Goal: Navigation & Orientation: Find specific page/section

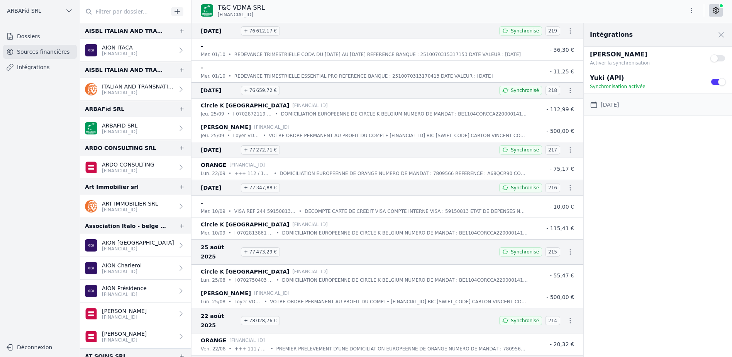
scroll to position [381, 0]
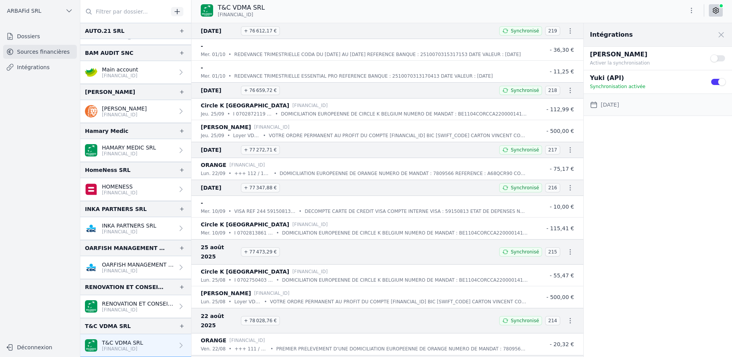
click at [17, 37] on link "Dossiers" at bounding box center [40, 36] width 74 height 14
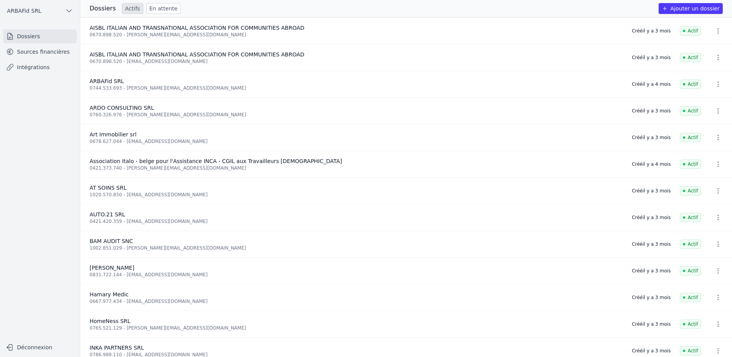
click at [19, 8] on span "ARBAFid SRL" at bounding box center [24, 11] width 34 height 8
click at [30, 46] on icon at bounding box center [30, 44] width 5 height 6
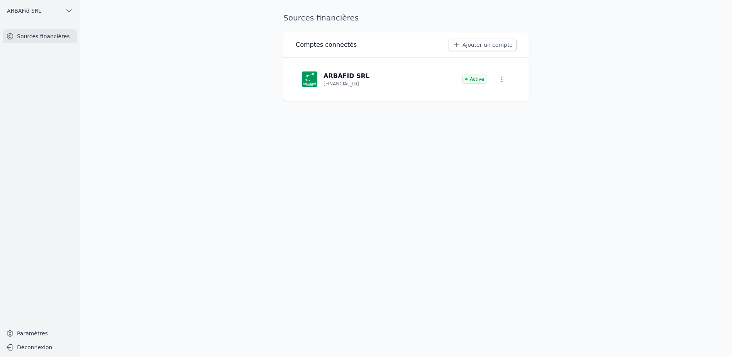
click at [30, 15] on button "ARBAFid SRL" at bounding box center [40, 11] width 74 height 12
click at [31, 27] on icon at bounding box center [30, 28] width 5 height 6
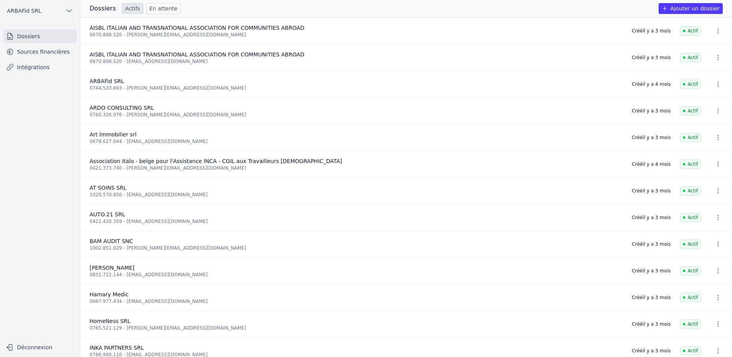
click at [149, 8] on link "En attente" at bounding box center [163, 8] width 34 height 11
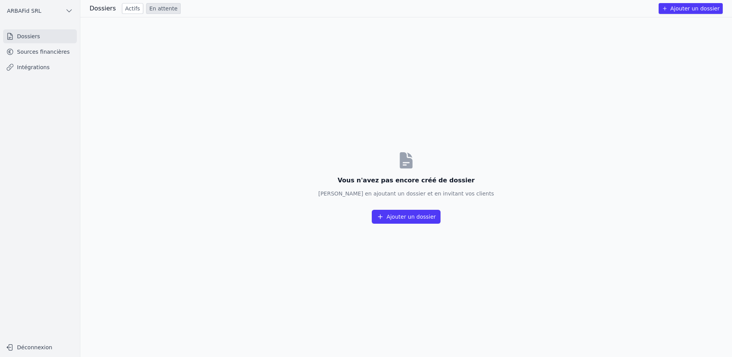
click at [128, 6] on link "Actifs" at bounding box center [132, 8] width 21 height 11
